Goal: Information Seeking & Learning: Learn about a topic

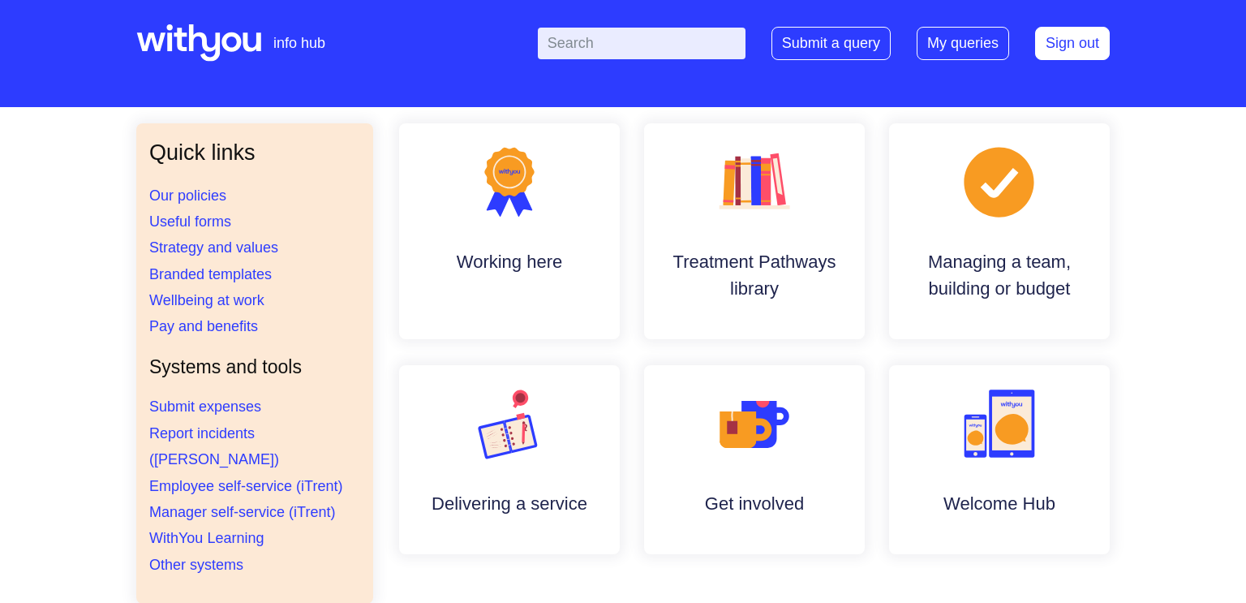
scroll to position [6, 0]
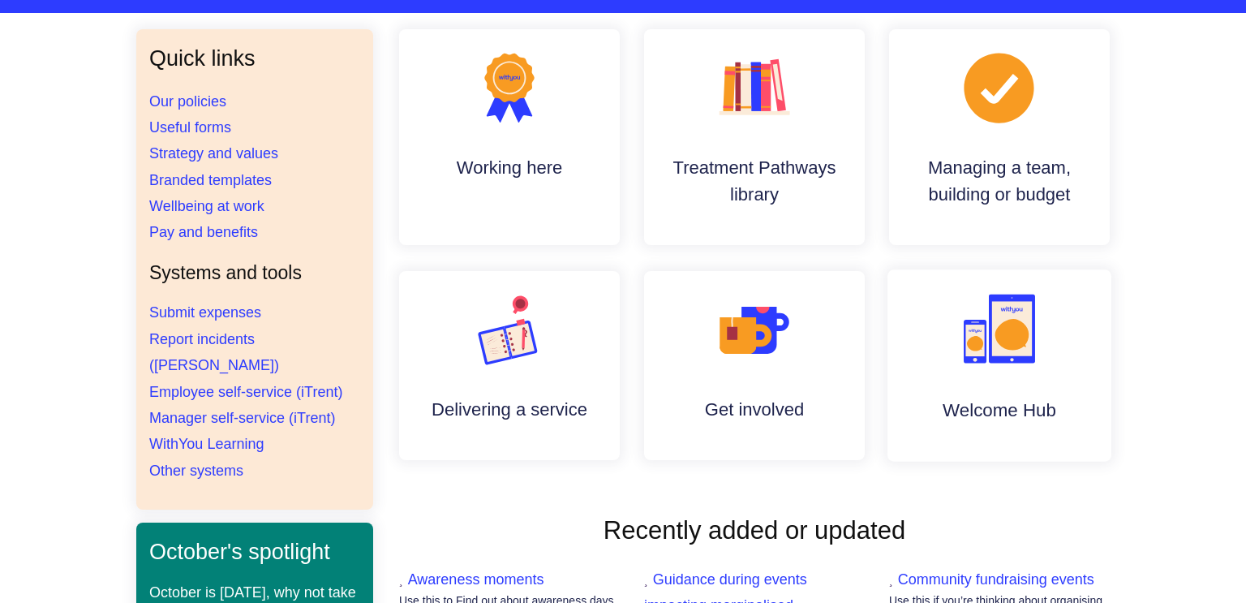
scroll to position [122, 0]
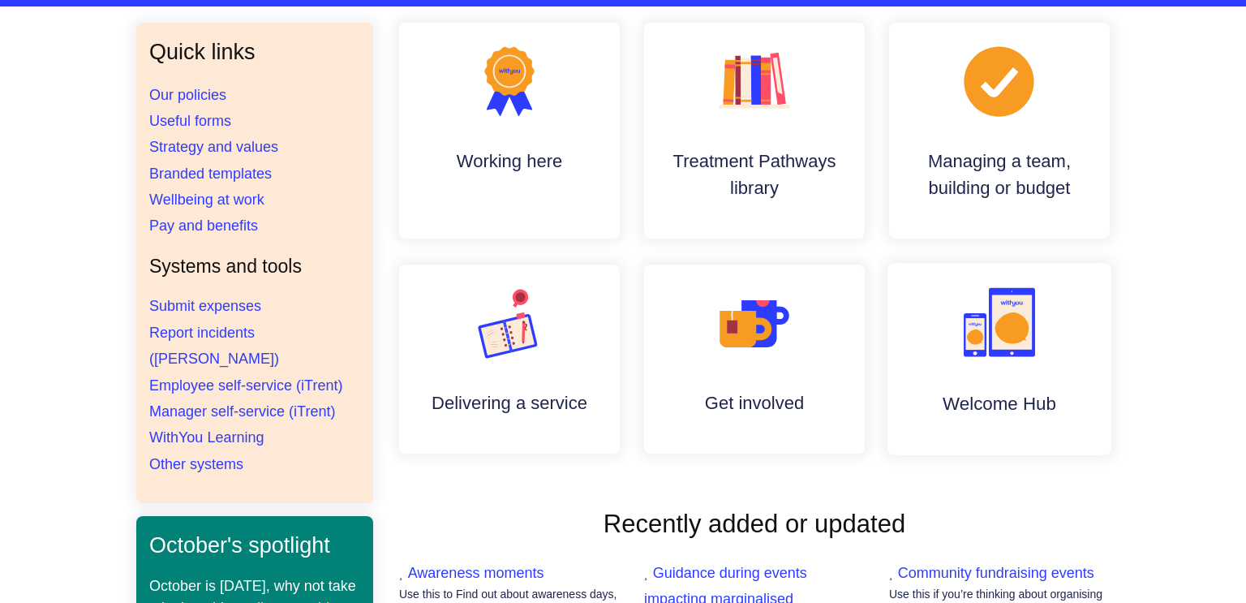
click at [1001, 343] on rect at bounding box center [1012, 322] width 40 height 54
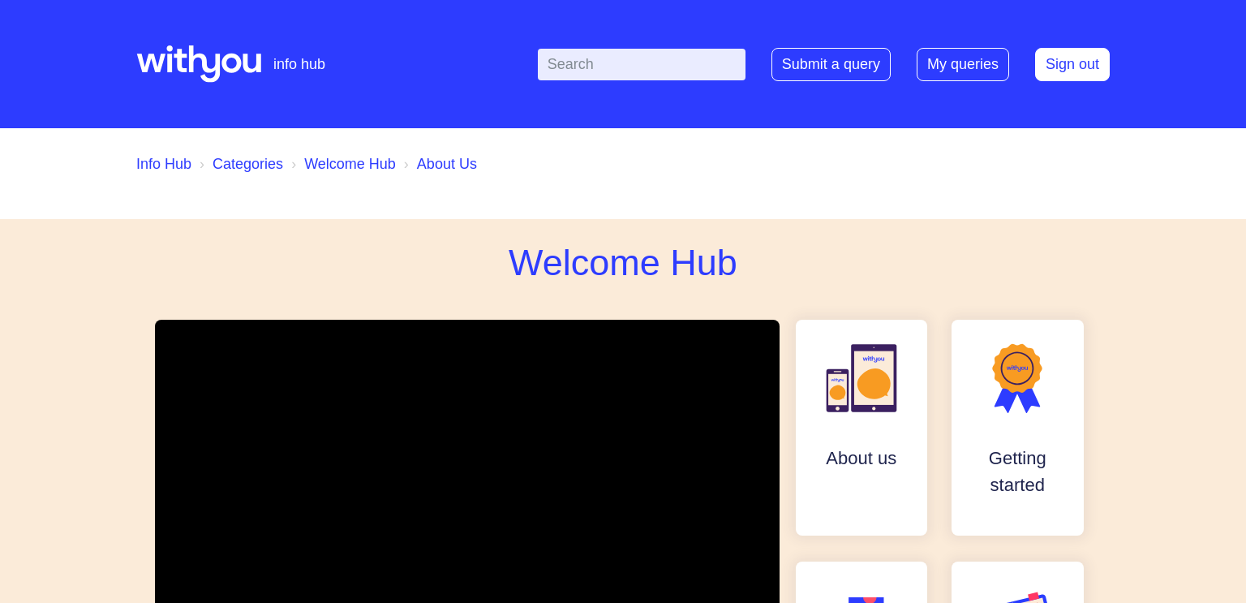
click at [155, 168] on link "Info Hub" at bounding box center [163, 164] width 55 height 16
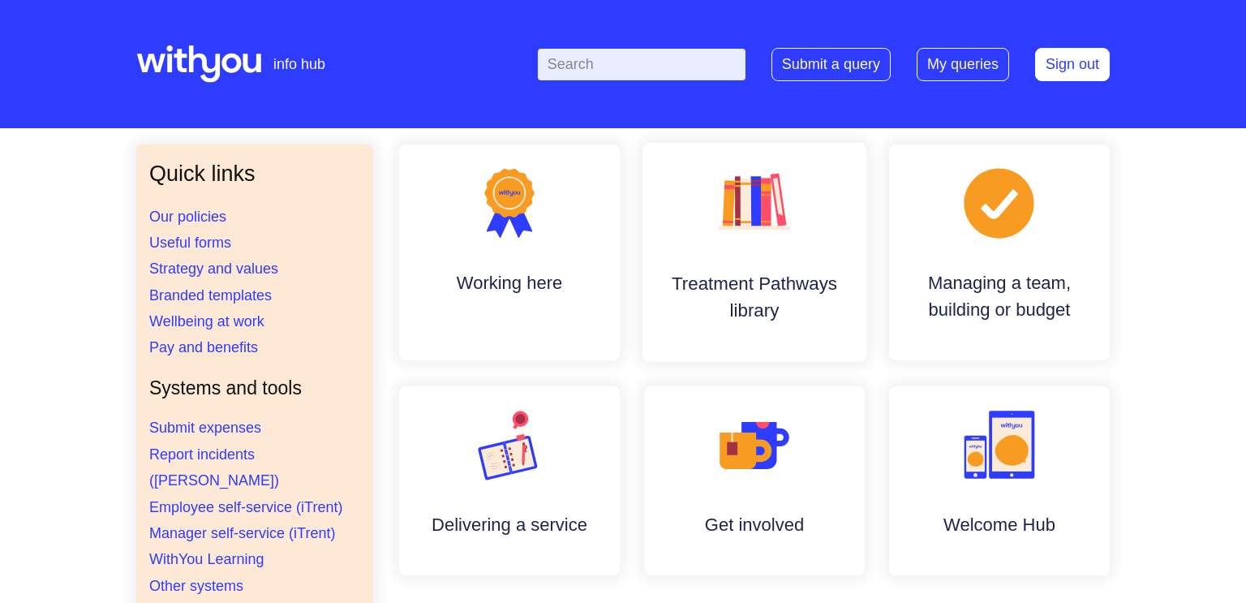
click at [768, 234] on icon ".cls-1{fill:#f89b22;}.cls-1,.cls-2,.cls-3,.cls-4,.cls-5,.cls-6,.cls-7{stroke-wi…" at bounding box center [754, 202] width 80 height 80
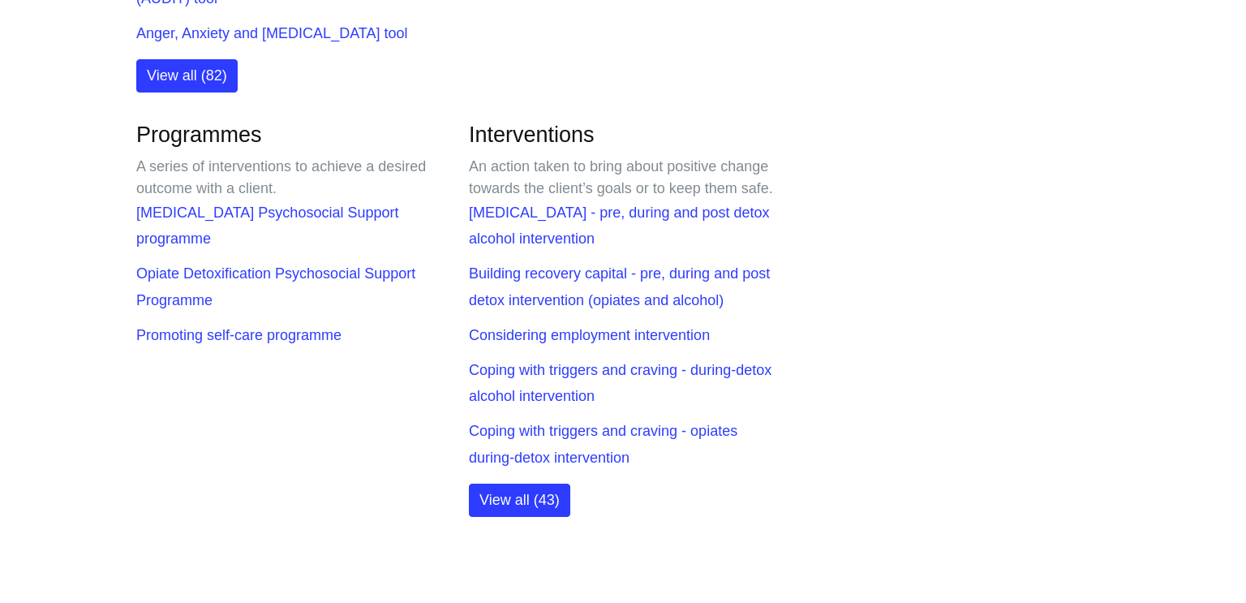
scroll to position [706, 0]
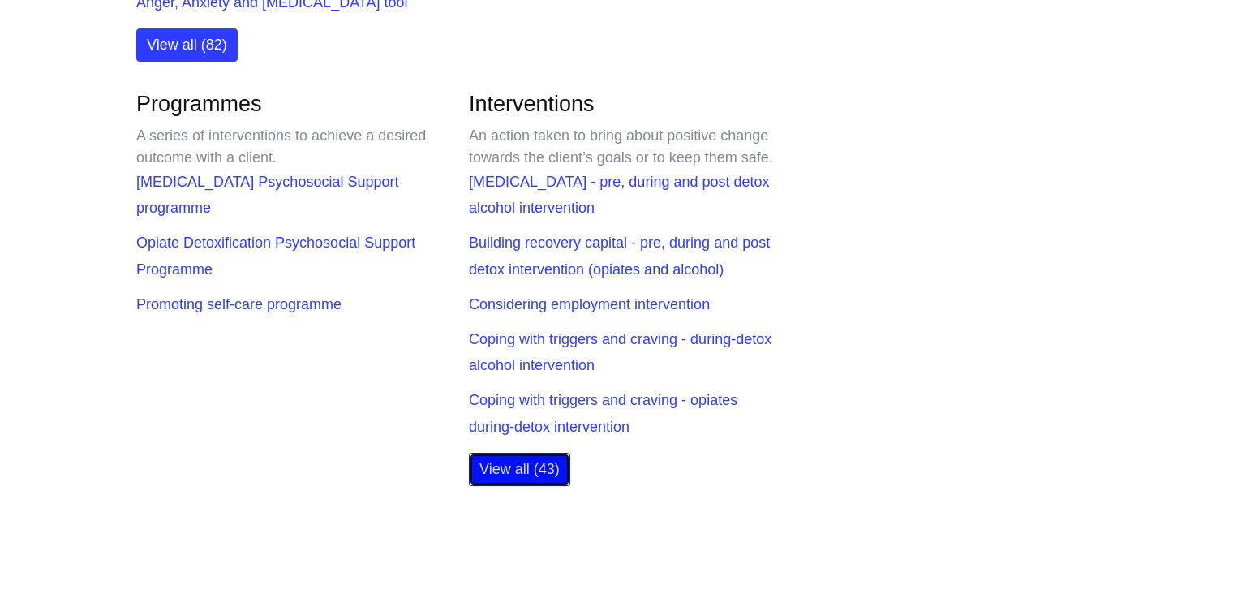
click at [492, 486] on link "View all (43)" at bounding box center [519, 469] width 101 height 33
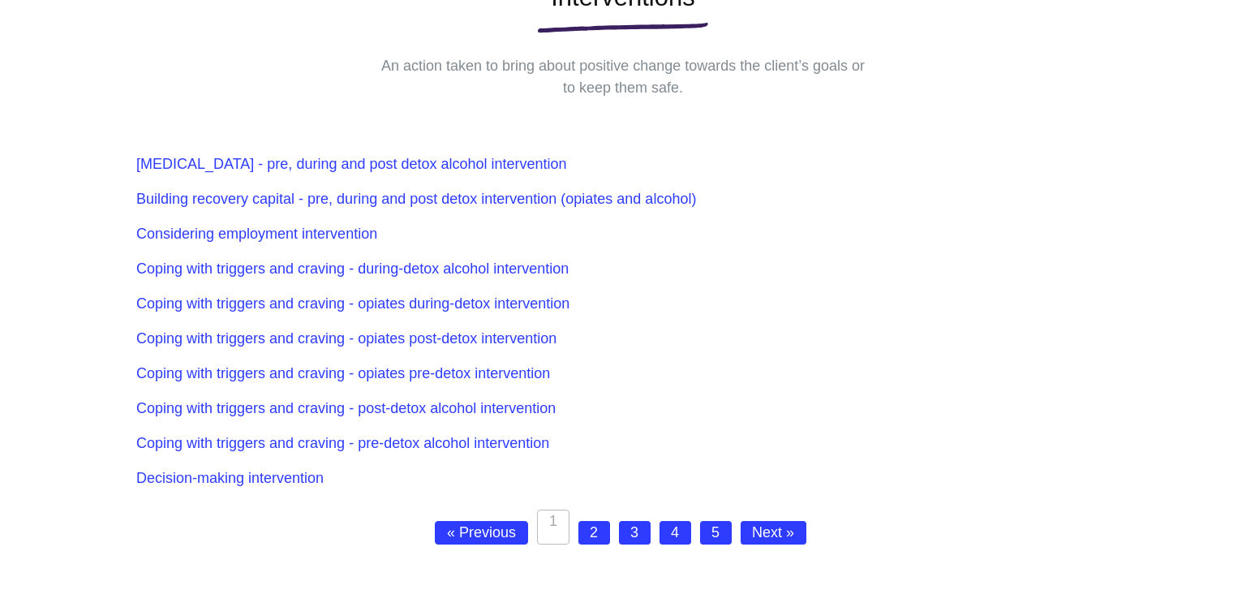
scroll to position [308, 0]
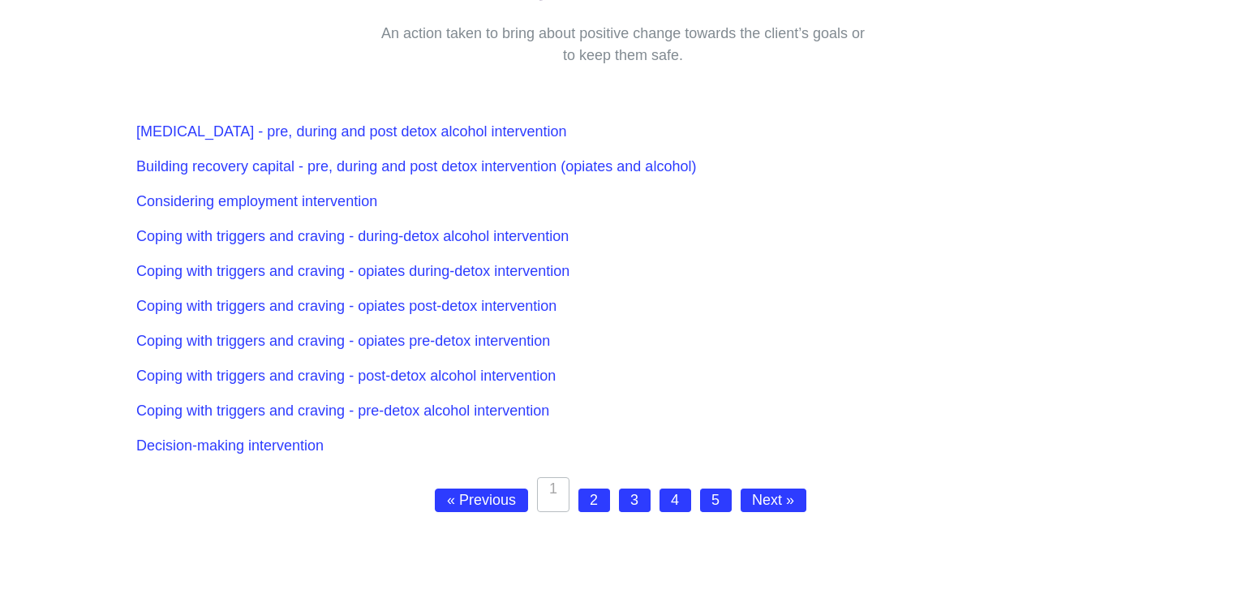
click at [591, 501] on link "2" at bounding box center [594, 500] width 32 height 24
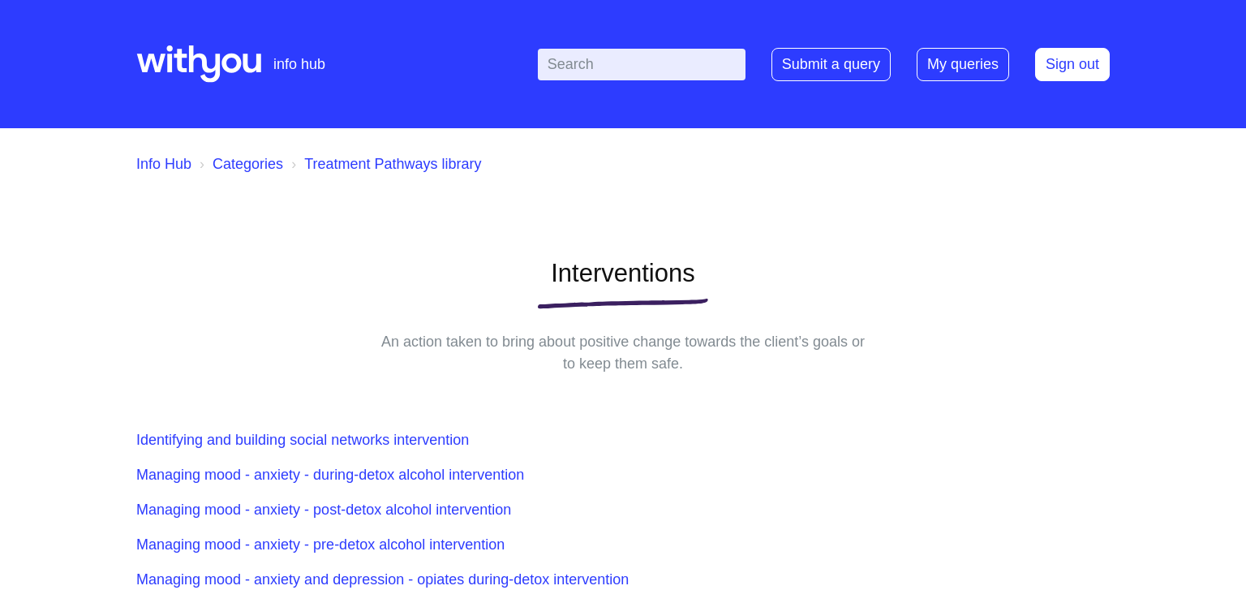
click at [580, 69] on input "Enter your search term here..." at bounding box center [642, 65] width 208 height 32
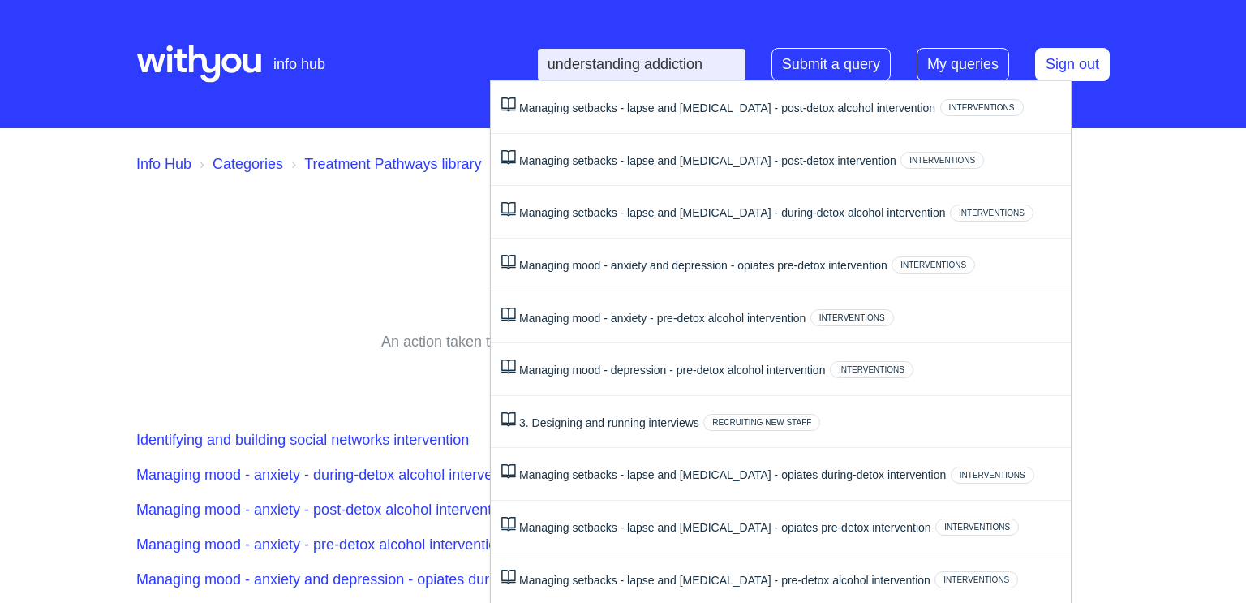
type input "understanding addiction"
click button "Search" at bounding box center [0, 0] width 0 height 0
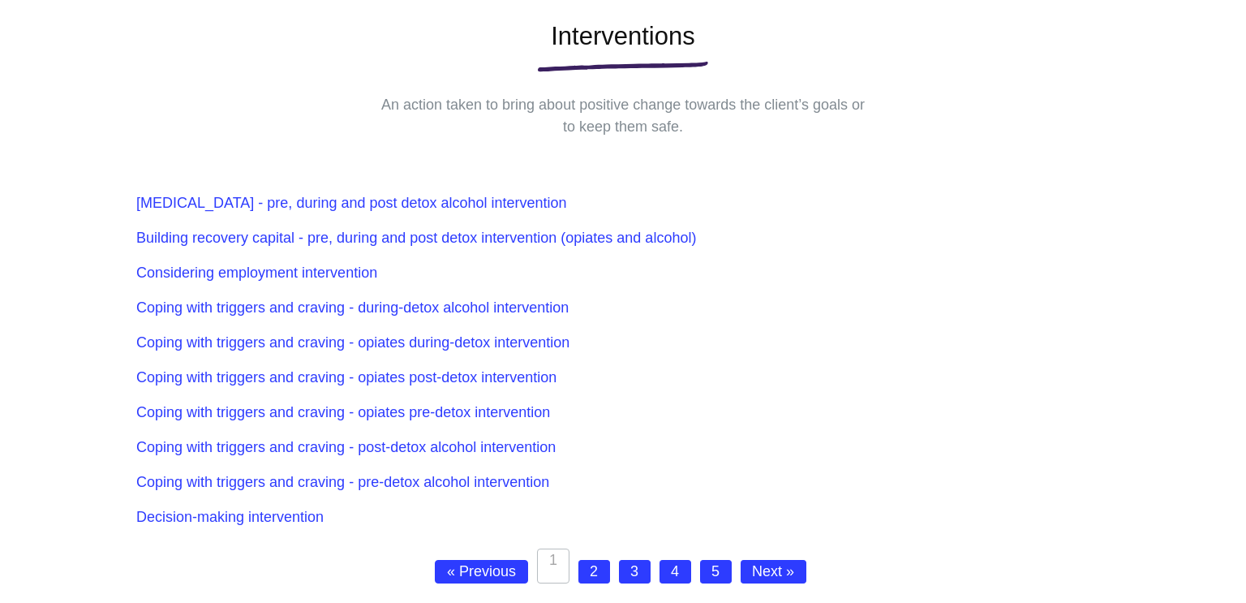
scroll to position [114, 0]
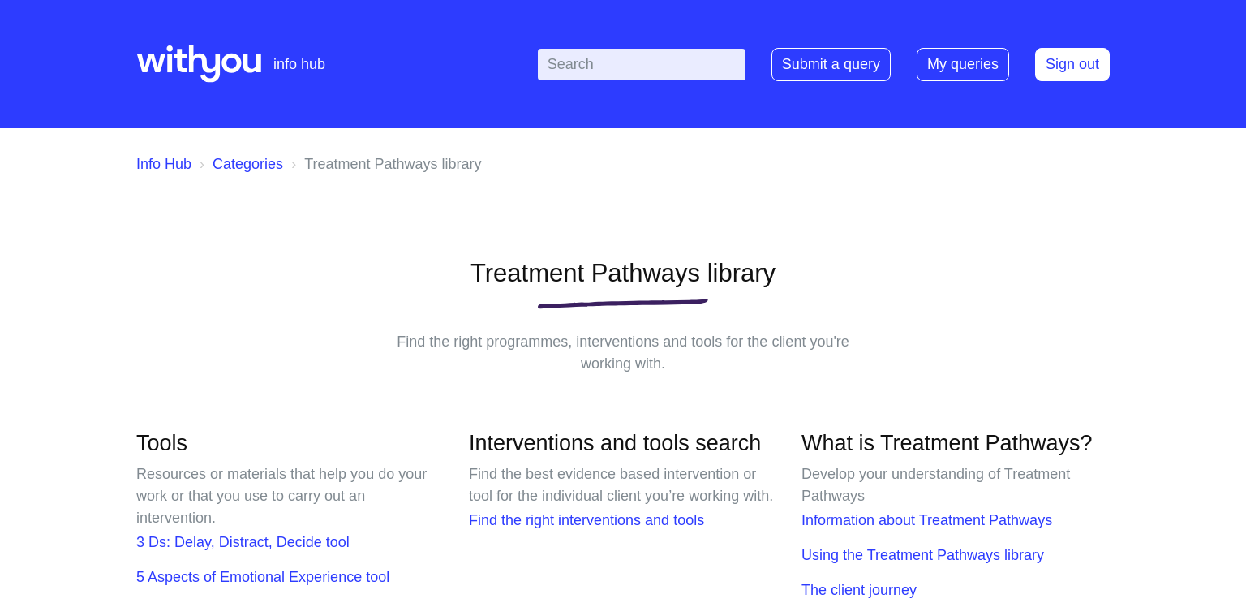
scroll to position [706, 0]
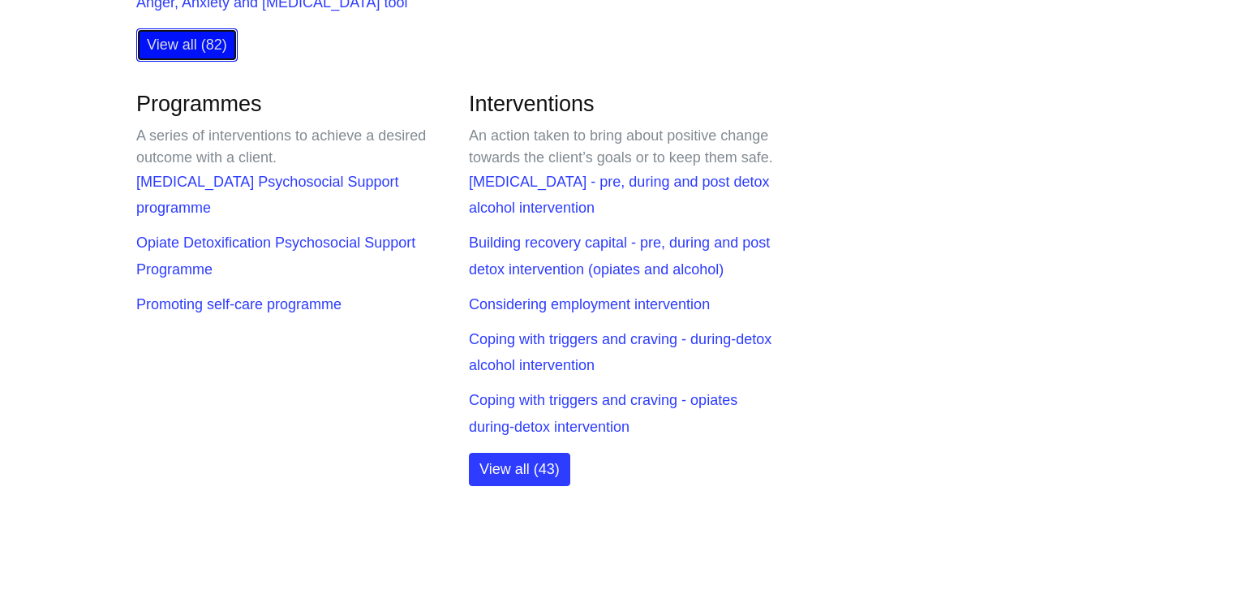
click at [191, 44] on link "View all (82)" at bounding box center [186, 44] width 101 height 33
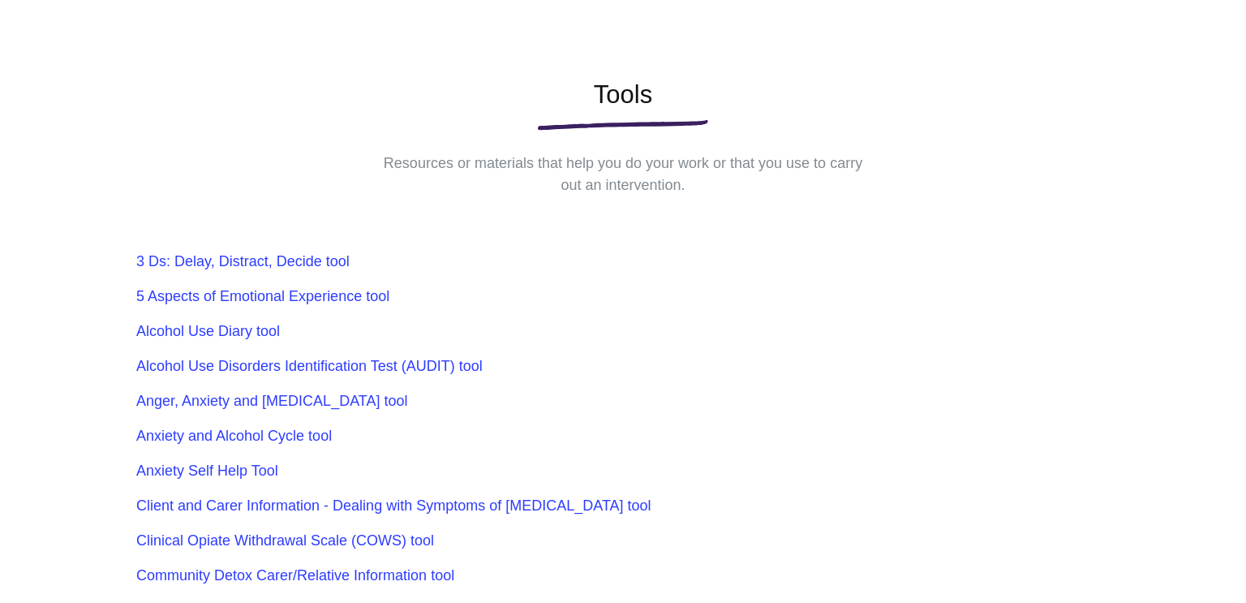
scroll to position [183, 0]
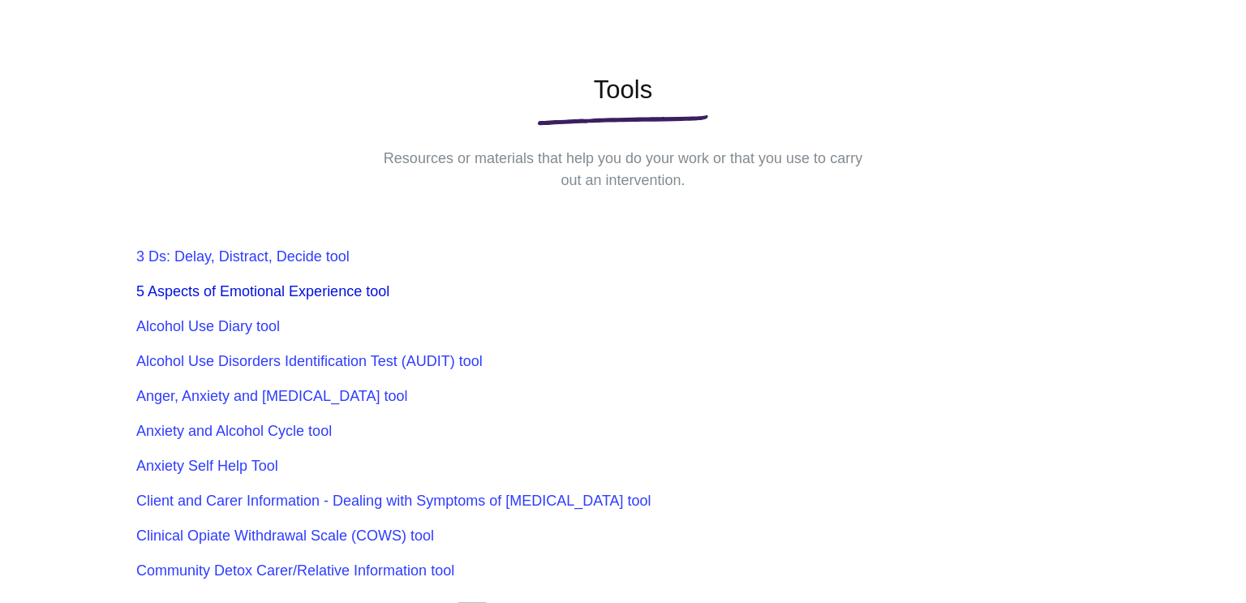
click at [344, 297] on link "5 Aspects of Emotional Experience tool" at bounding box center [262, 291] width 253 height 16
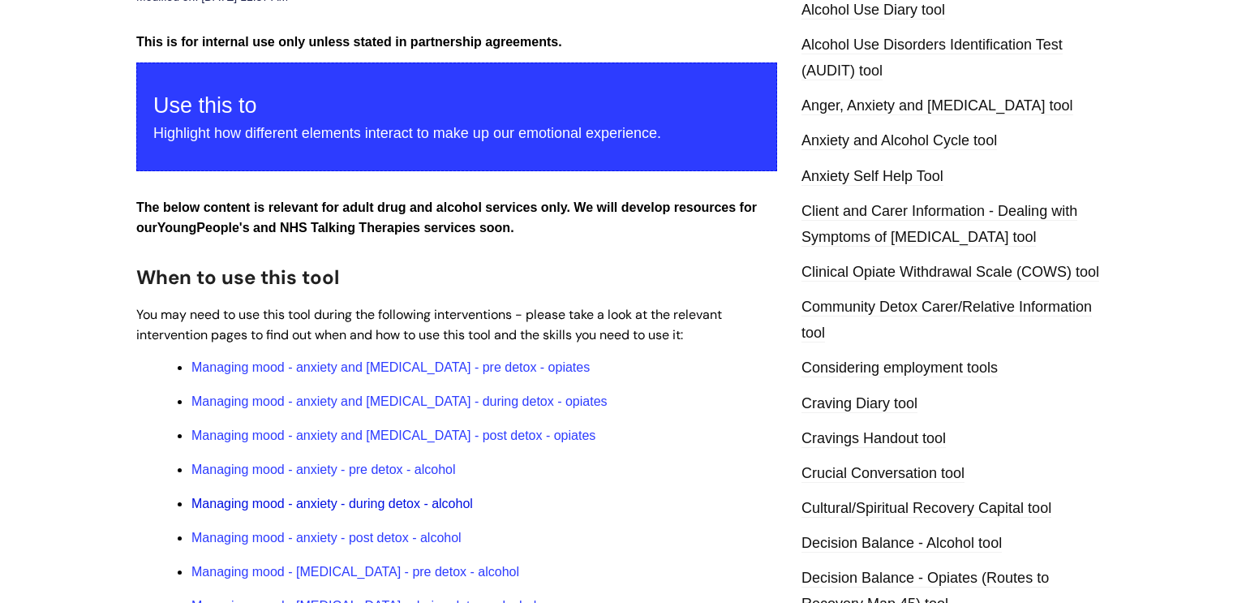
scroll to position [406, 0]
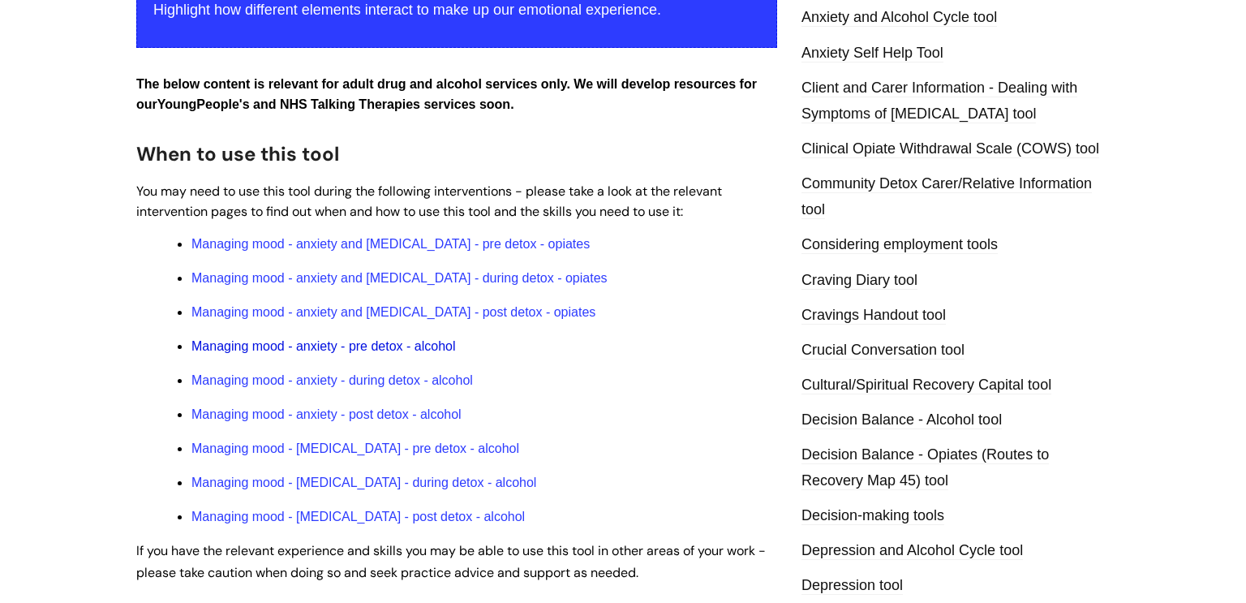
click at [273, 353] on link "Managing mood - anxiety - pre detox - alcohol" at bounding box center [323, 346] width 264 height 14
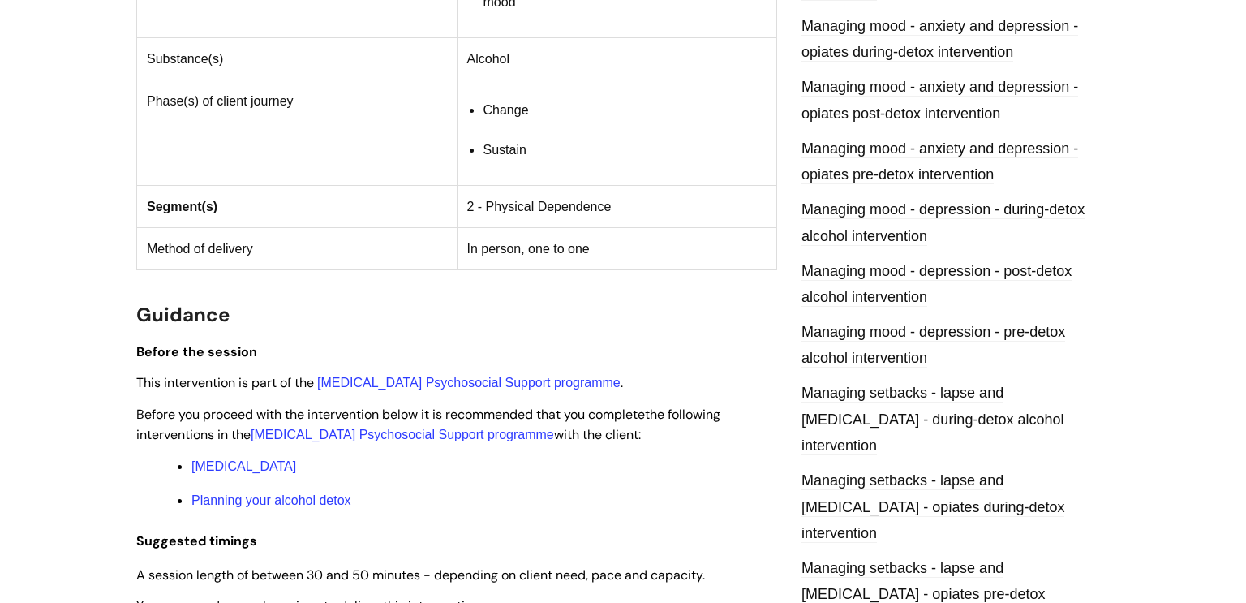
scroll to position [1113, 0]
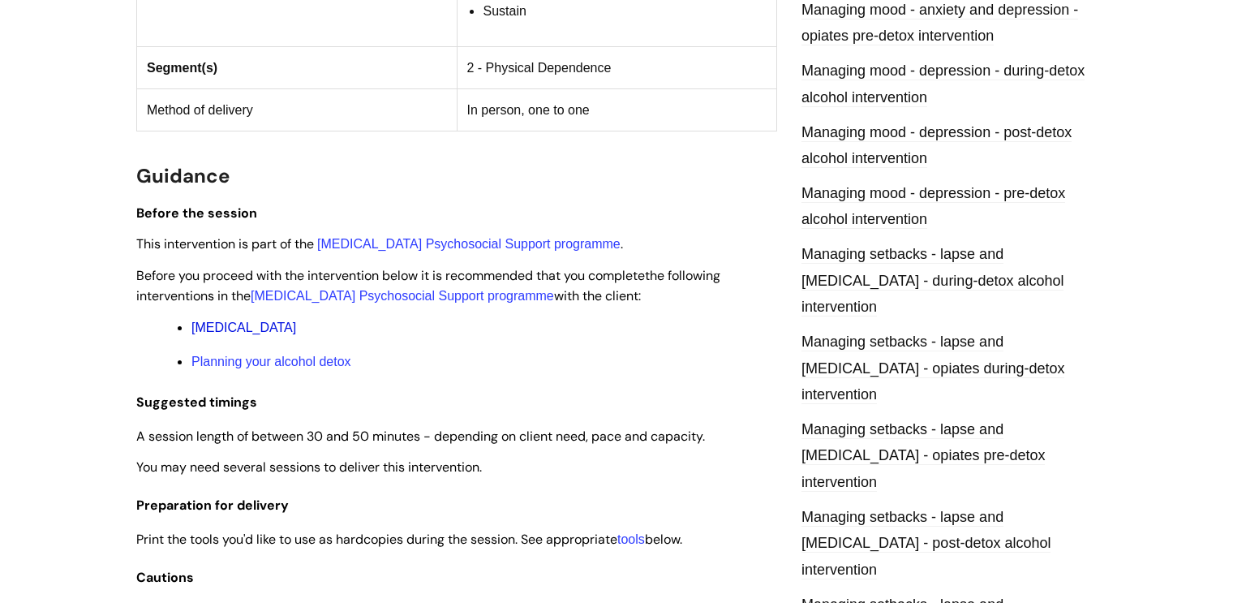
click at [296, 334] on link "Alcohol Withdrawal Syndrome" at bounding box center [243, 327] width 105 height 14
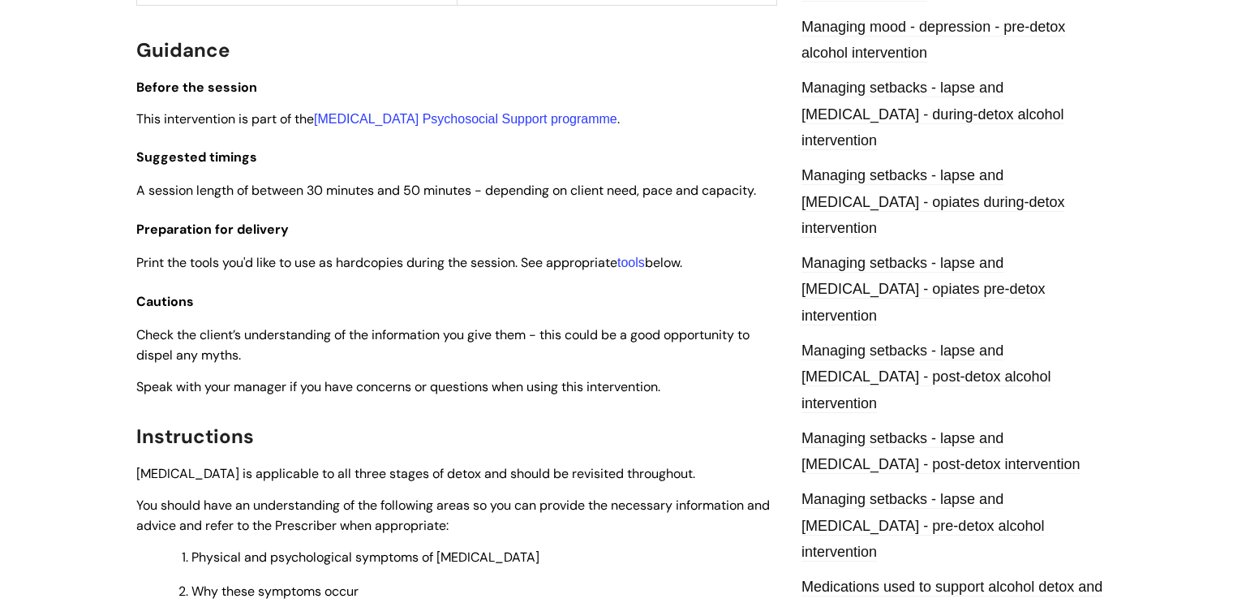
scroll to position [1444, 0]
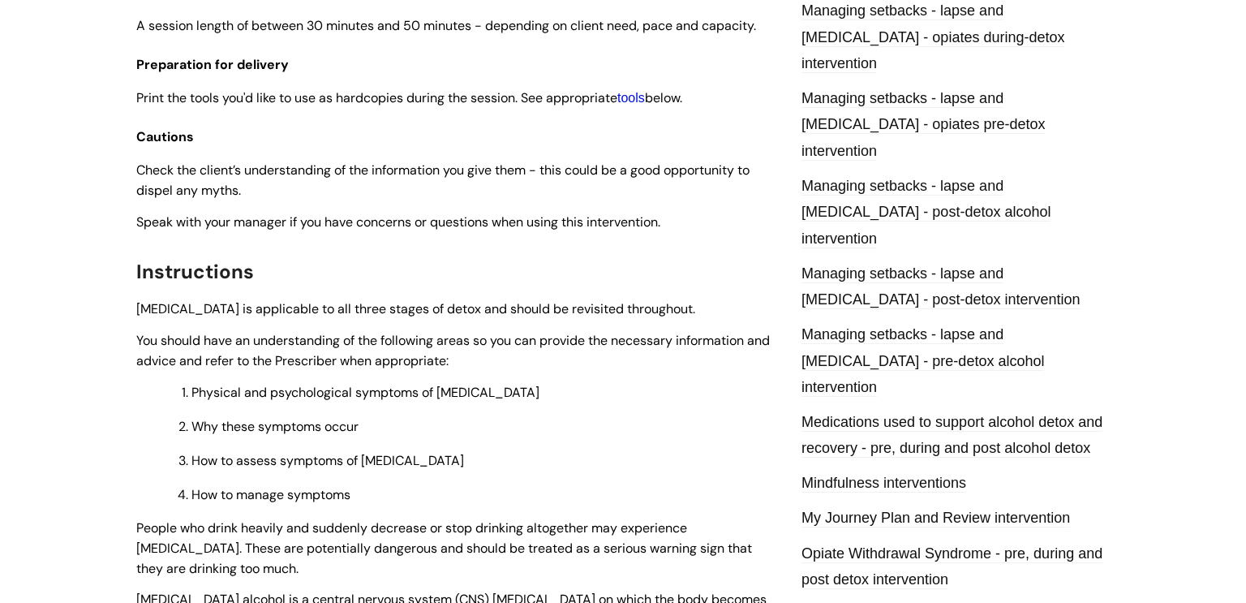
click at [645, 105] on link "tools" at bounding box center [631, 98] width 28 height 14
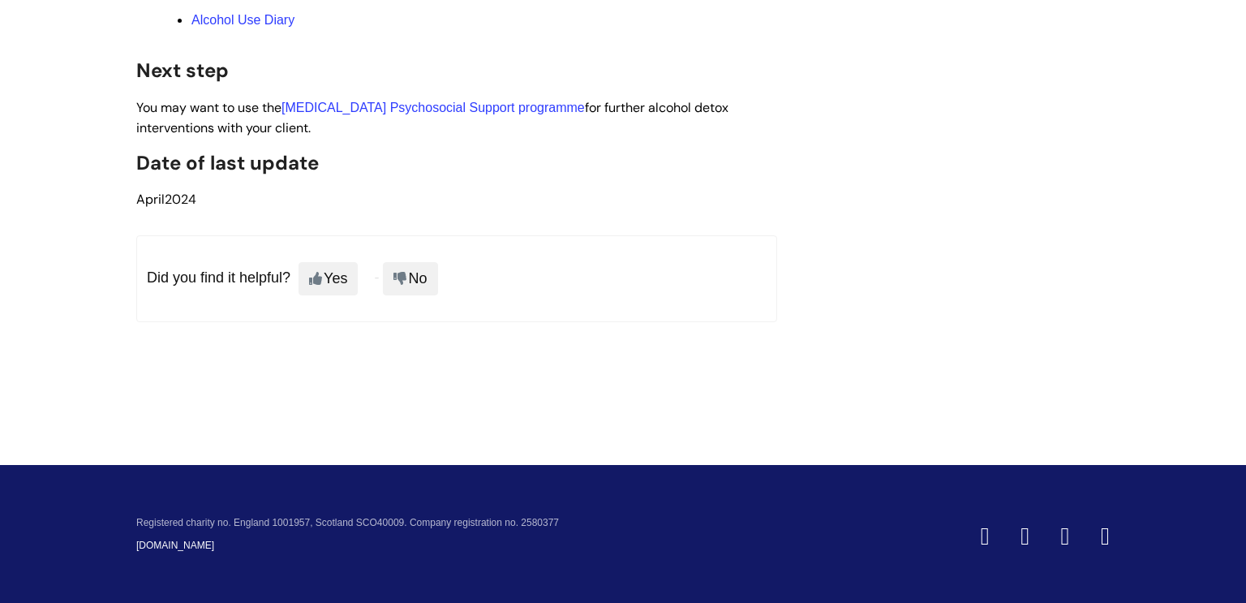
scroll to position [4822, 0]
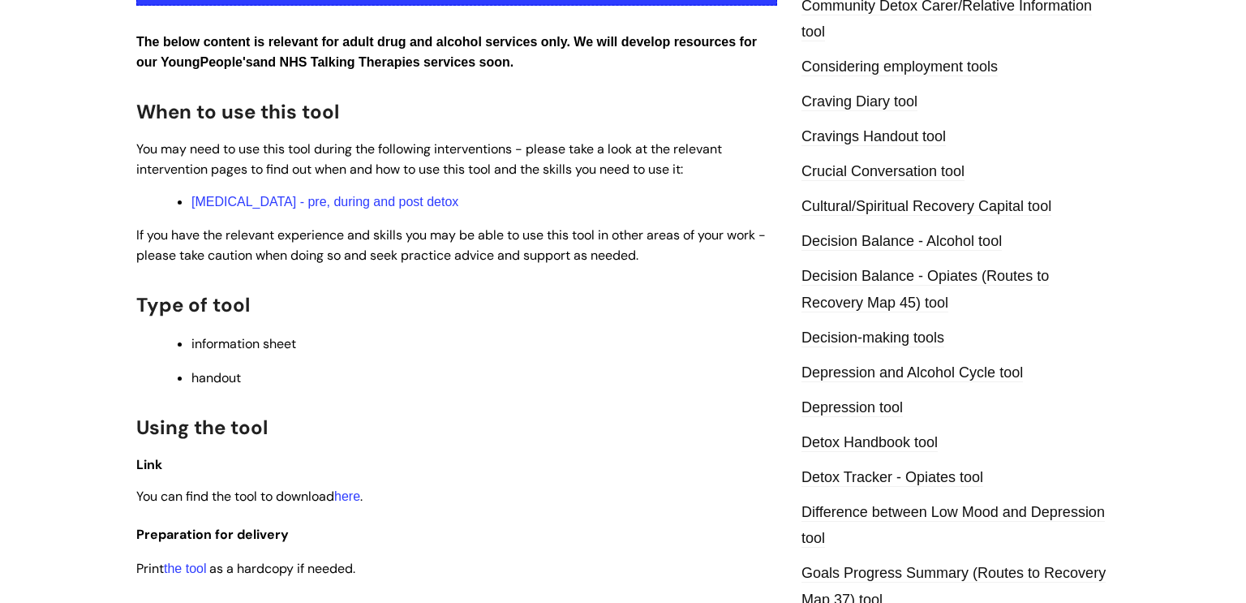
scroll to position [596, 0]
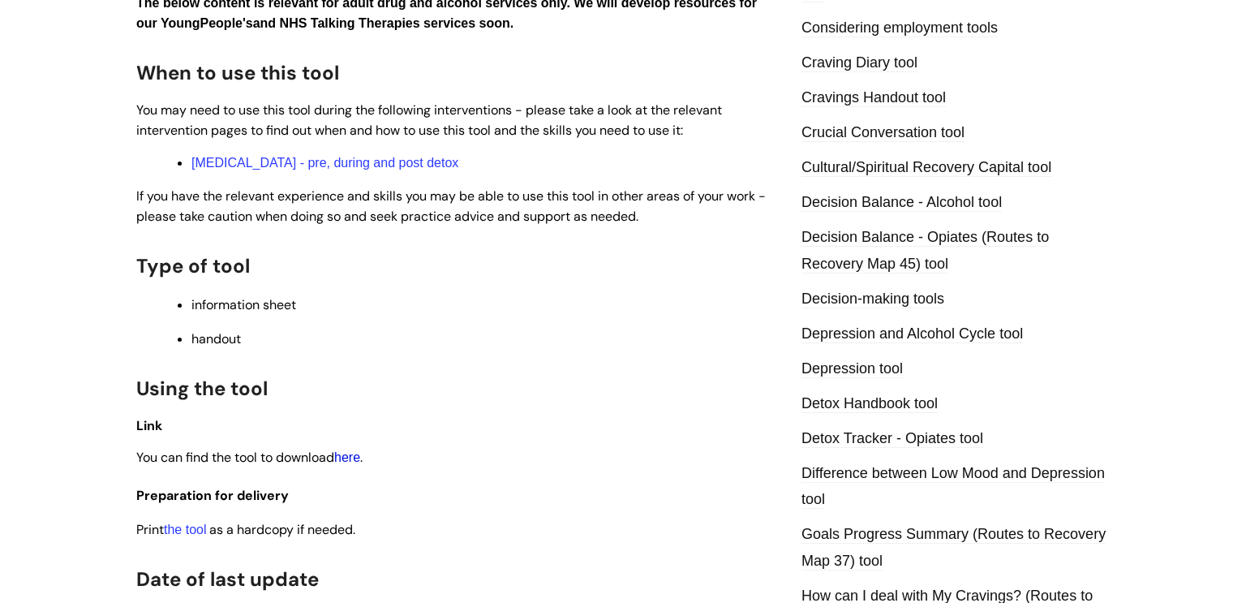
click at [350, 464] on link "here" at bounding box center [347, 457] width 26 height 14
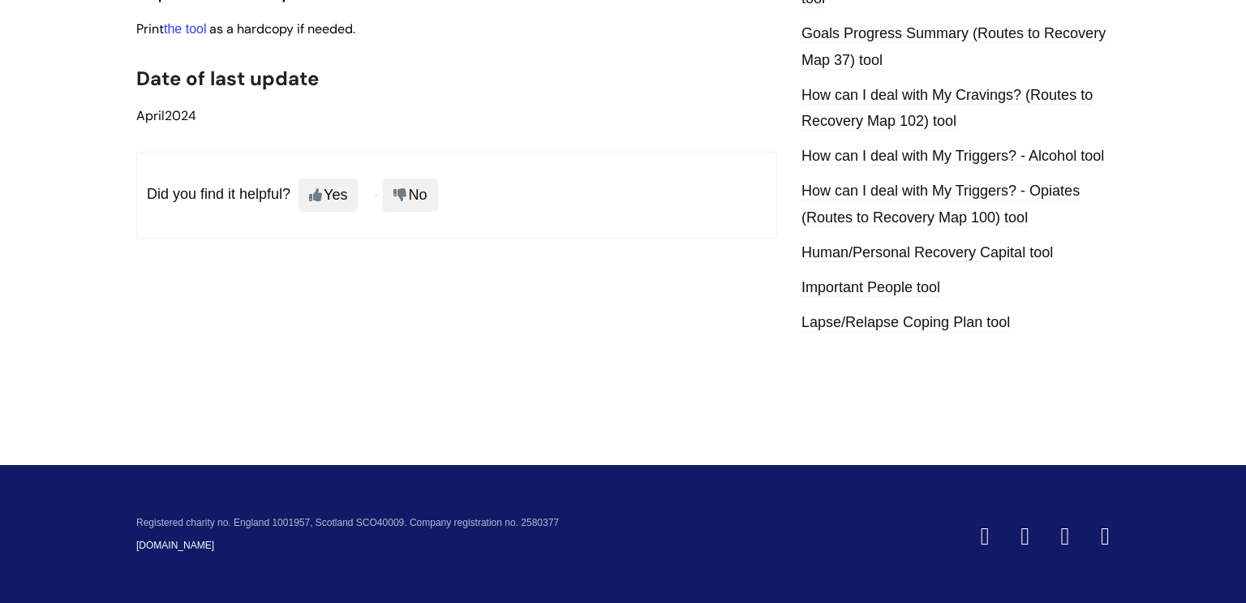
scroll to position [1176, 0]
click at [905, 148] on link "How can I deal with My Triggers? - Alcohol tool" at bounding box center [953, 157] width 303 height 18
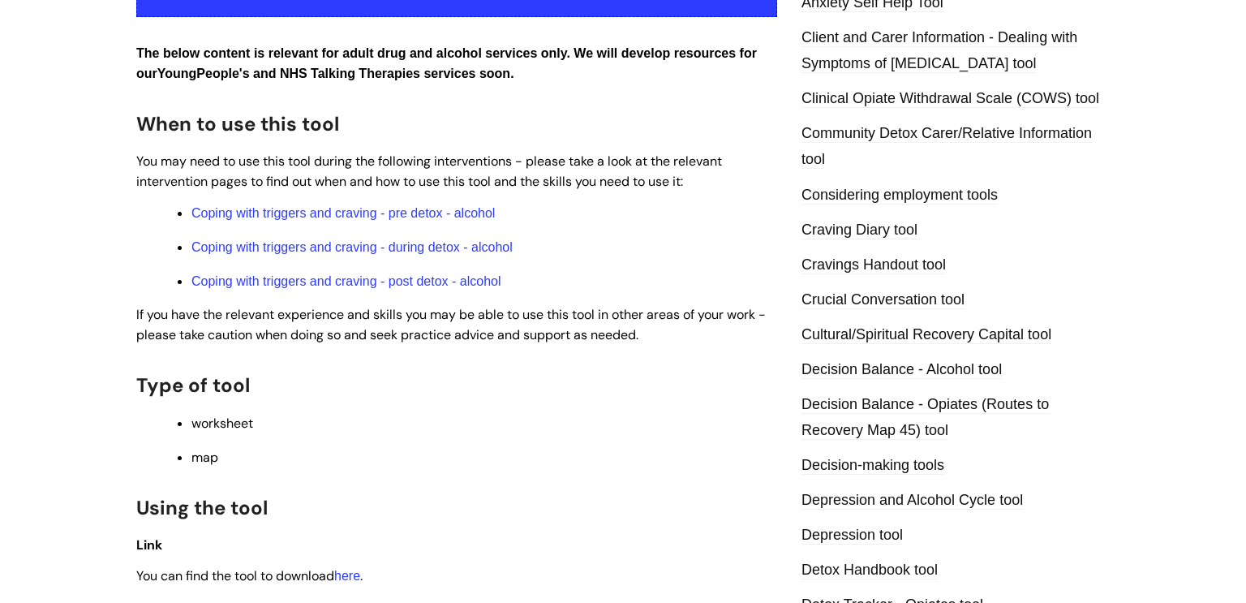
scroll to position [503, 0]
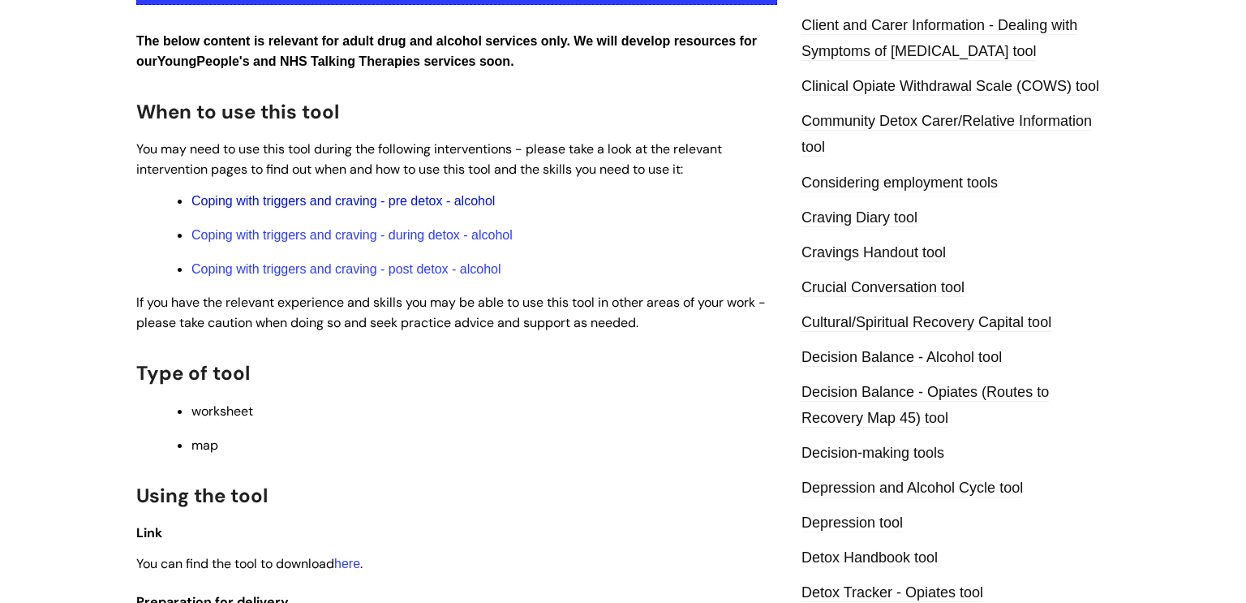
click at [436, 208] on link "Coping with triggers and craving - pre detox - alcohol" at bounding box center [342, 201] width 303 height 14
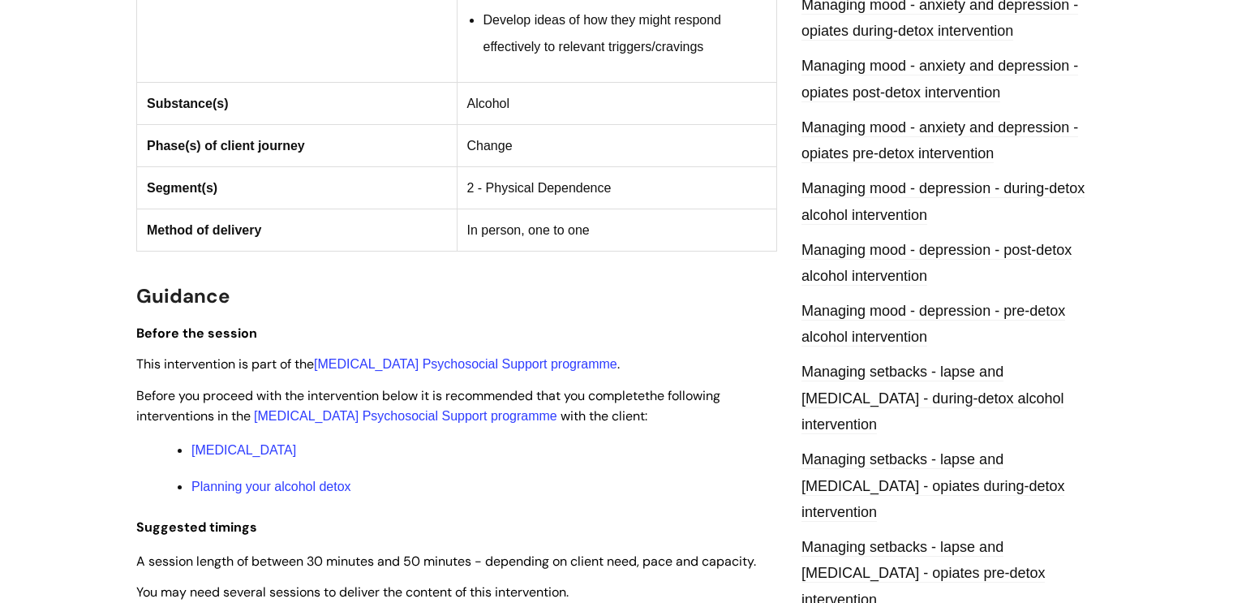
scroll to position [1246, 0]
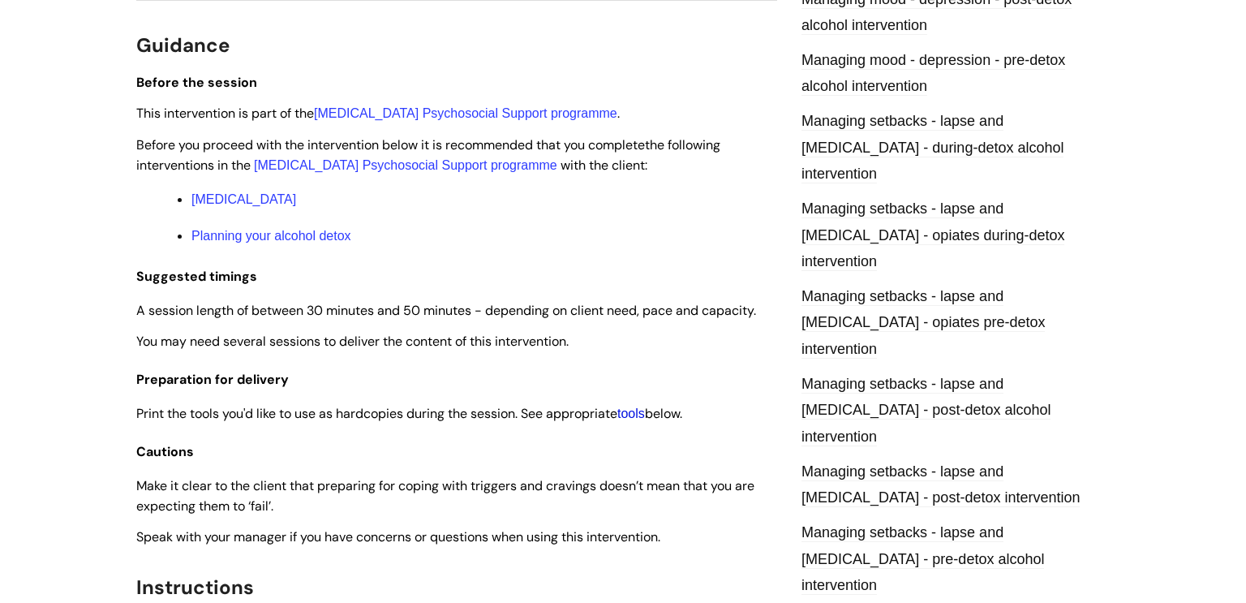
click at [637, 420] on link "tools" at bounding box center [631, 413] width 28 height 14
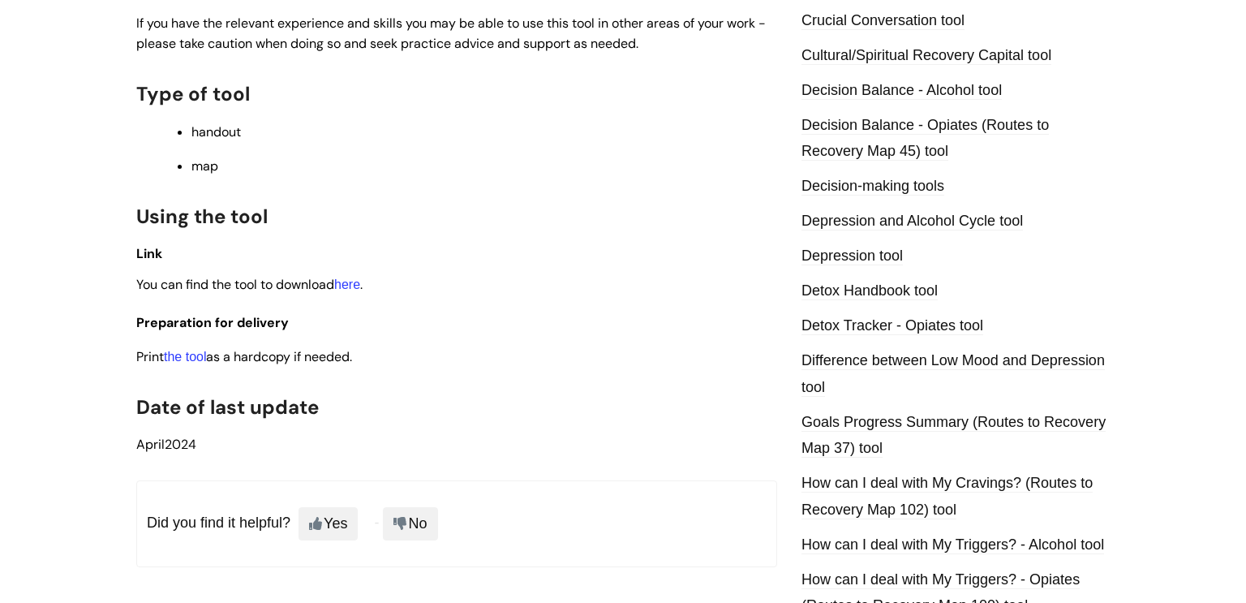
scroll to position [798, 0]
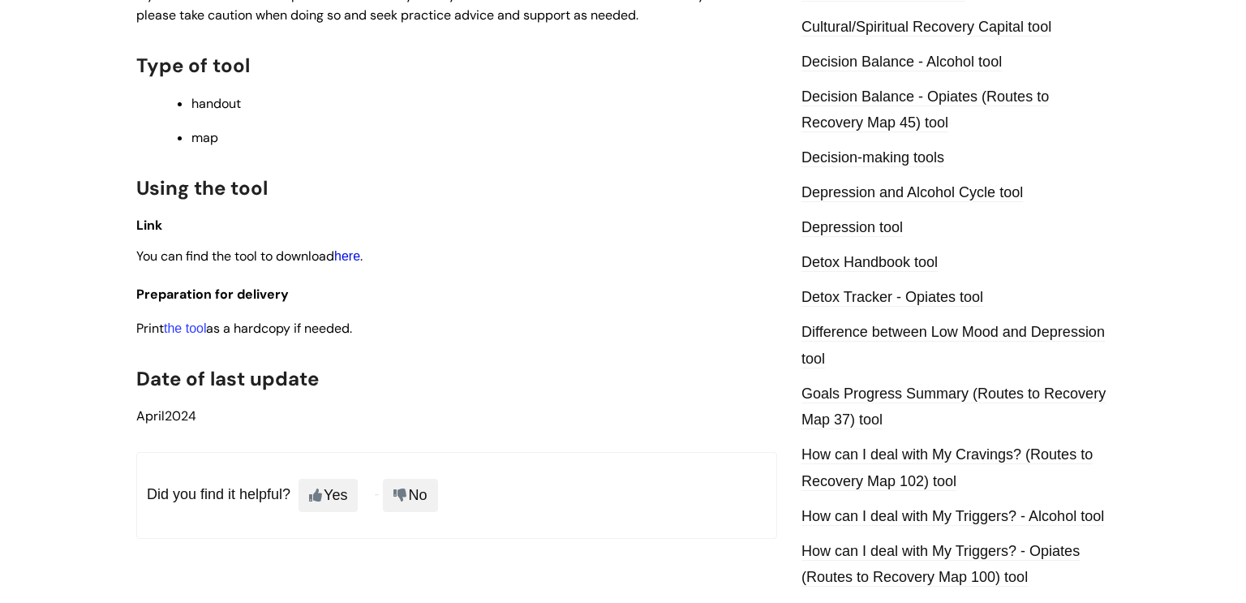
click at [360, 262] on link "here" at bounding box center [347, 256] width 26 height 14
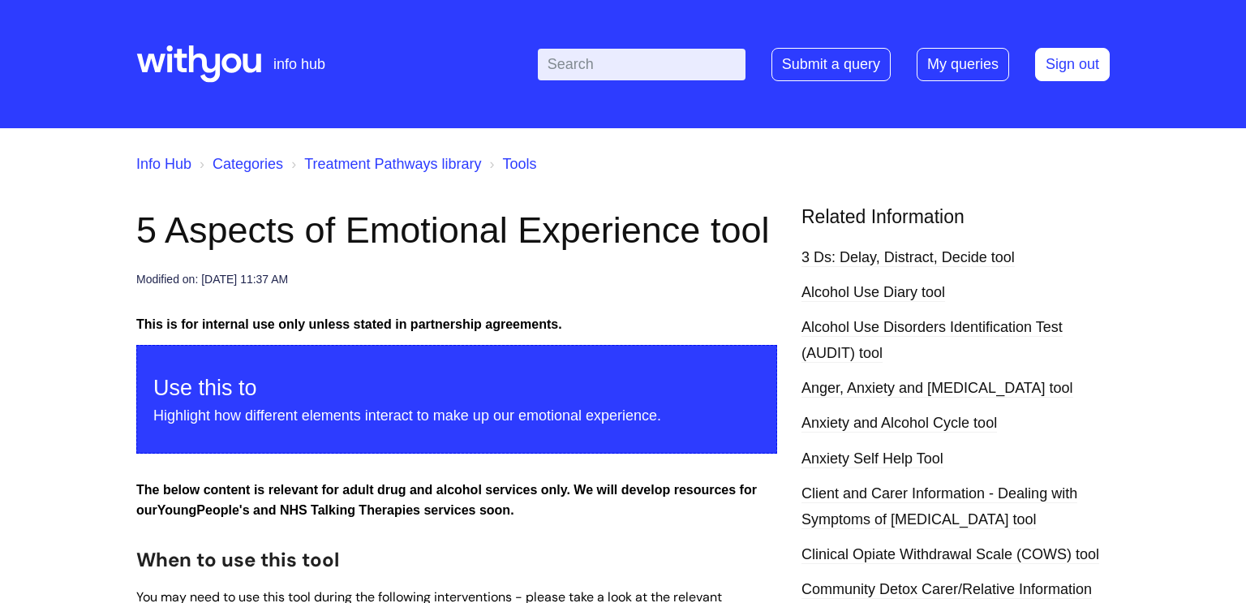
click at [153, 166] on link "Info Hub" at bounding box center [163, 164] width 55 height 16
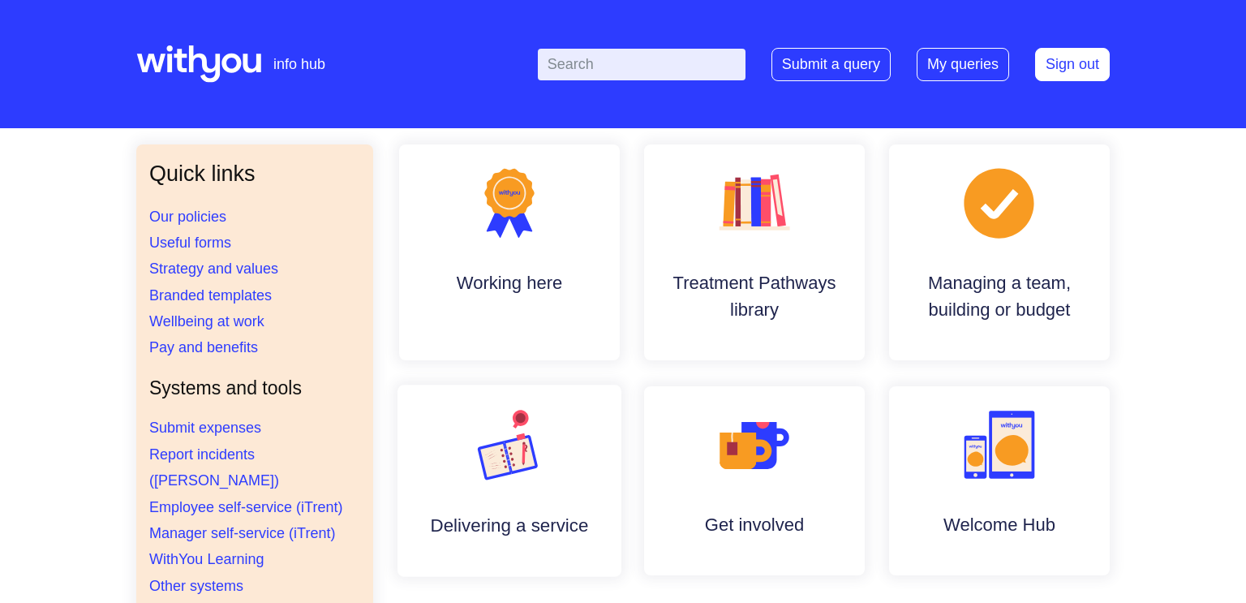
click at [544, 467] on icon ".cls-1{font-family:DMSans-Bold, 'DM Sans';font-size:43.1802px;font-weight:700;}…" at bounding box center [509, 445] width 80 height 80
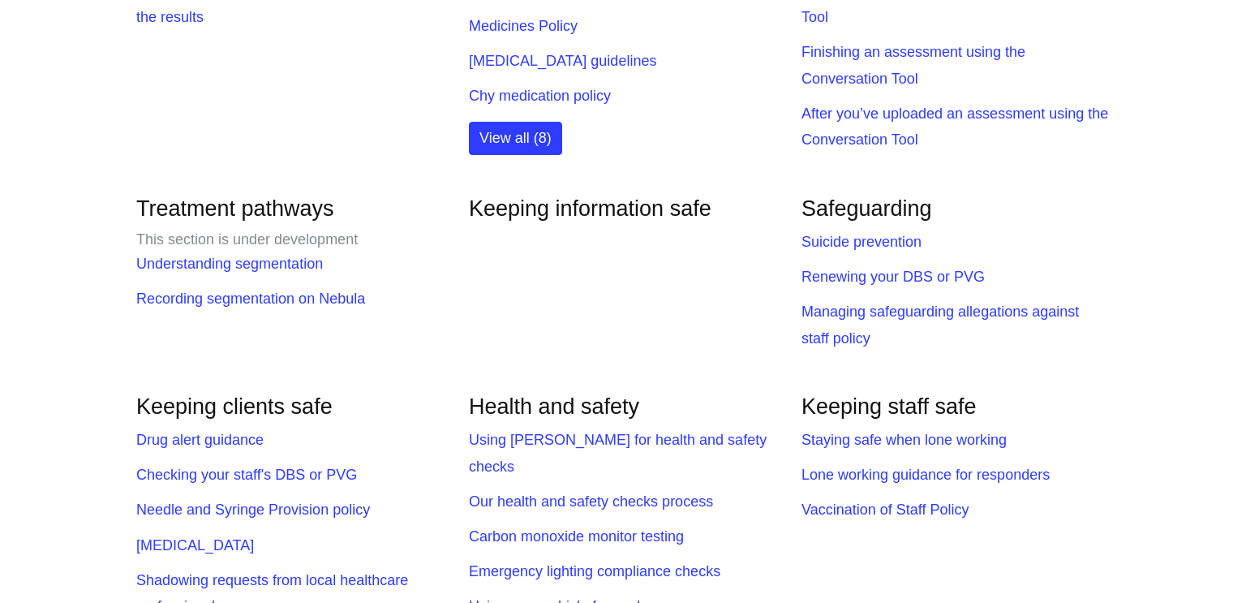
scroll to position [753, 0]
click at [266, 273] on link "Understanding segmentation" at bounding box center [229, 264] width 187 height 16
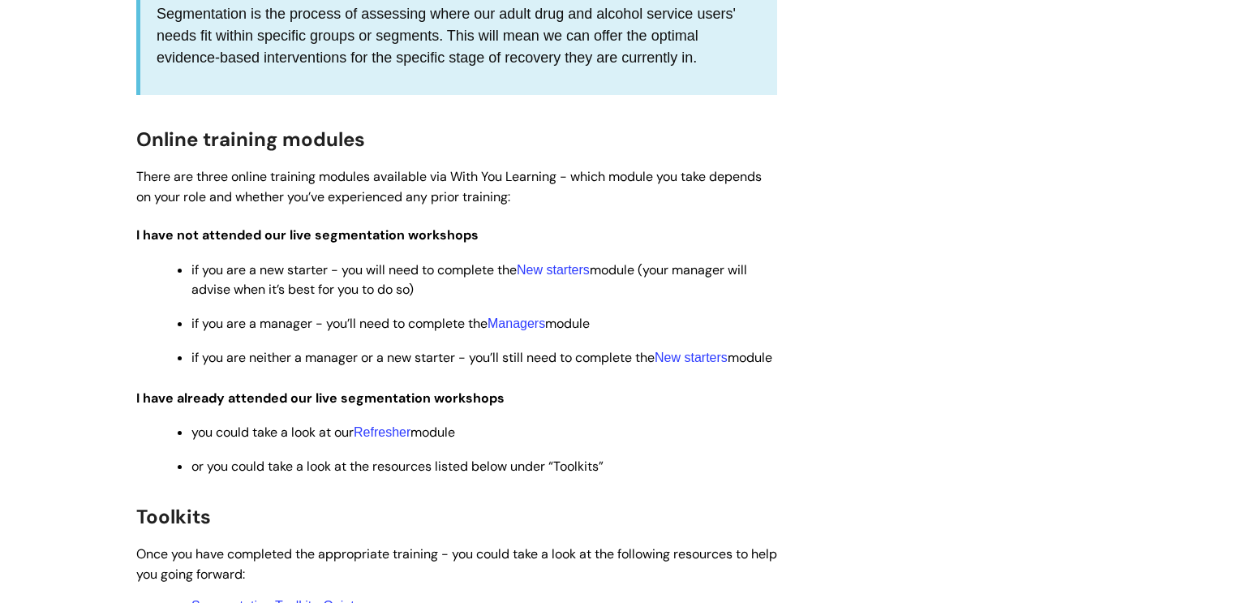
scroll to position [526, 0]
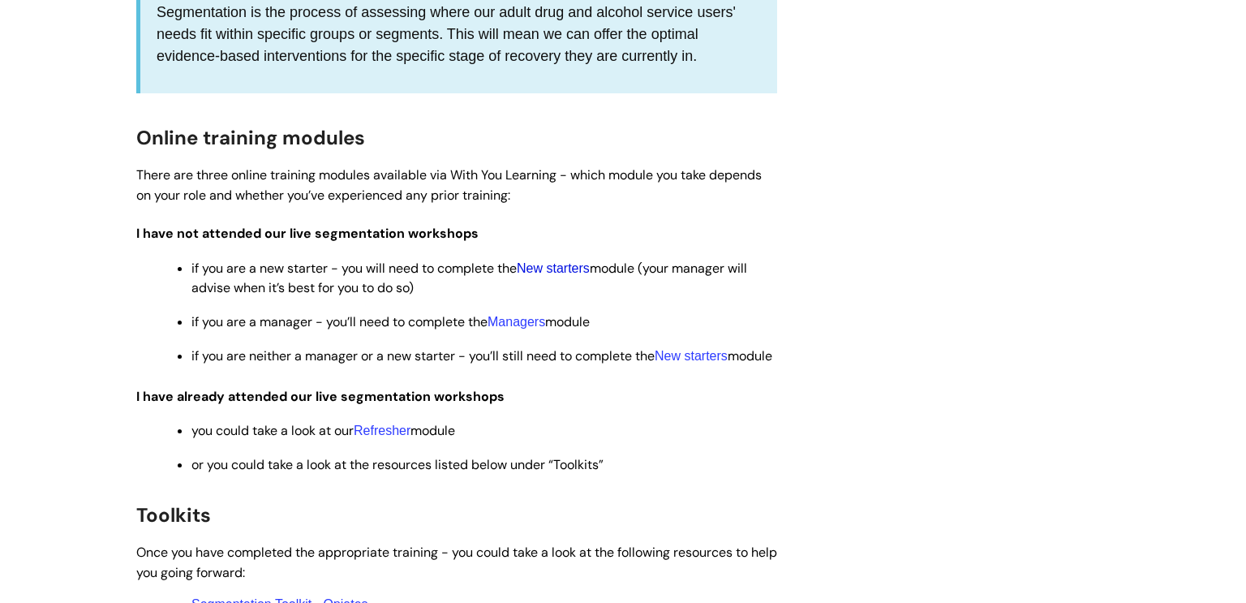
click at [553, 275] on link "New starters" at bounding box center [553, 268] width 73 height 14
